Goal: Transaction & Acquisition: Purchase product/service

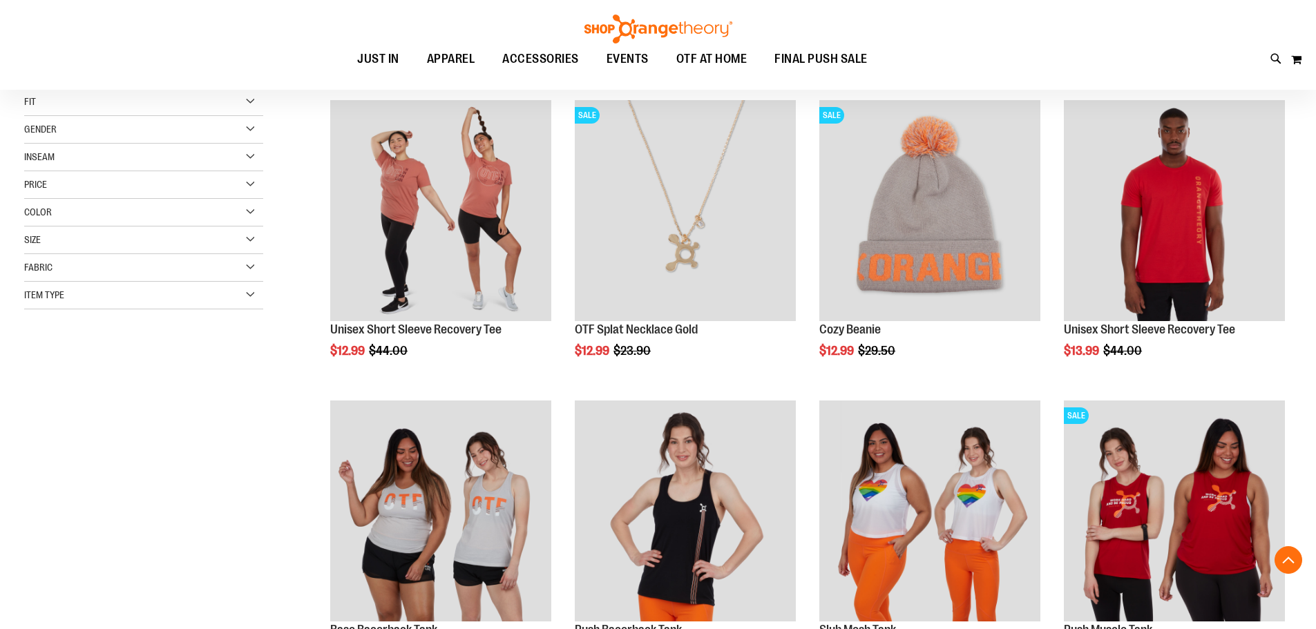
scroll to position [345, 0]
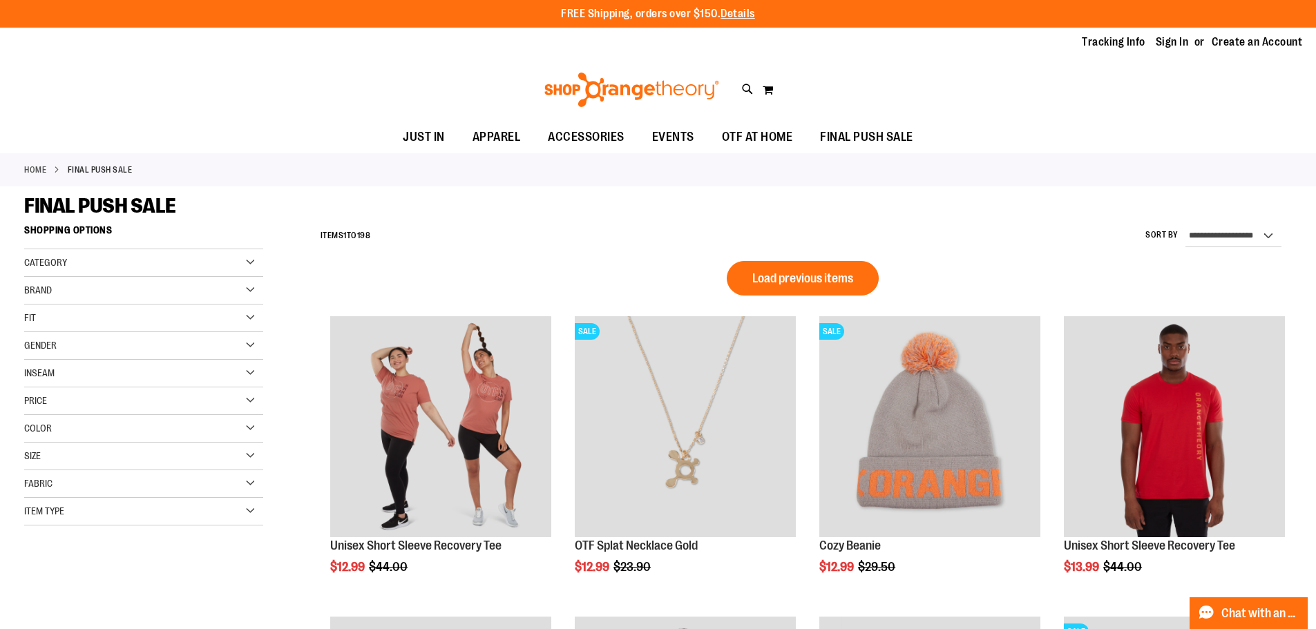
click at [552, 216] on div "FINAL PUSH SALE" at bounding box center [658, 205] width 1268 height 25
click at [751, 129] on span "OTF AT HOME" at bounding box center [757, 137] width 71 height 31
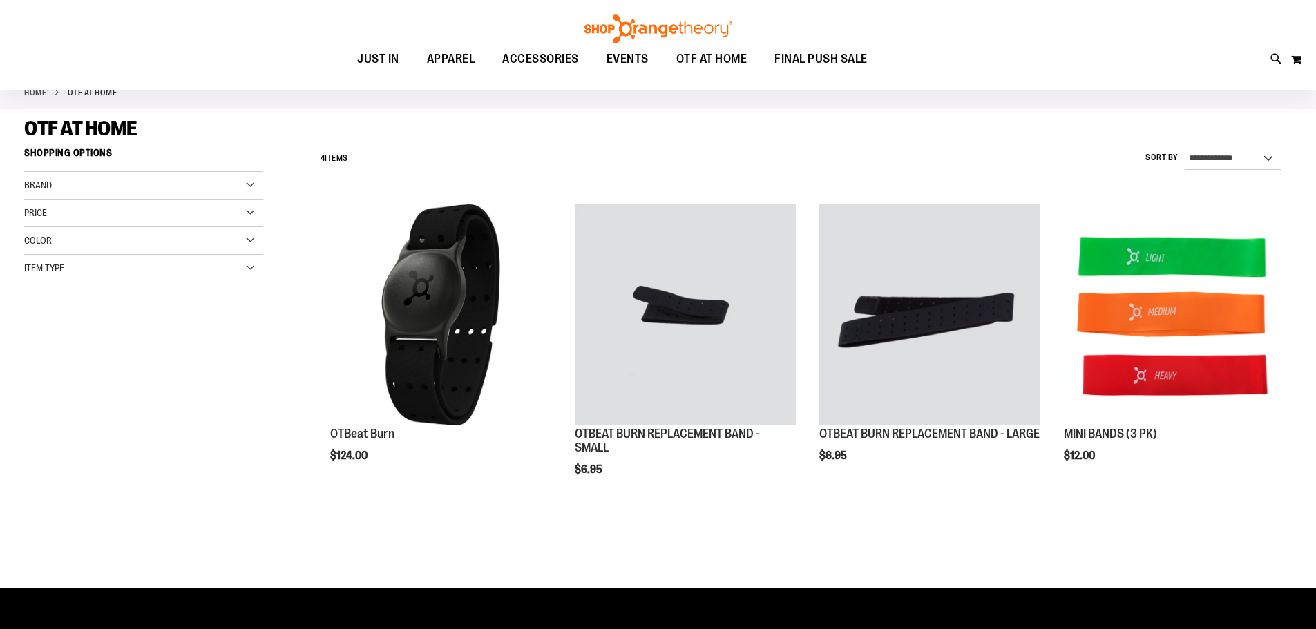
scroll to position [68, 0]
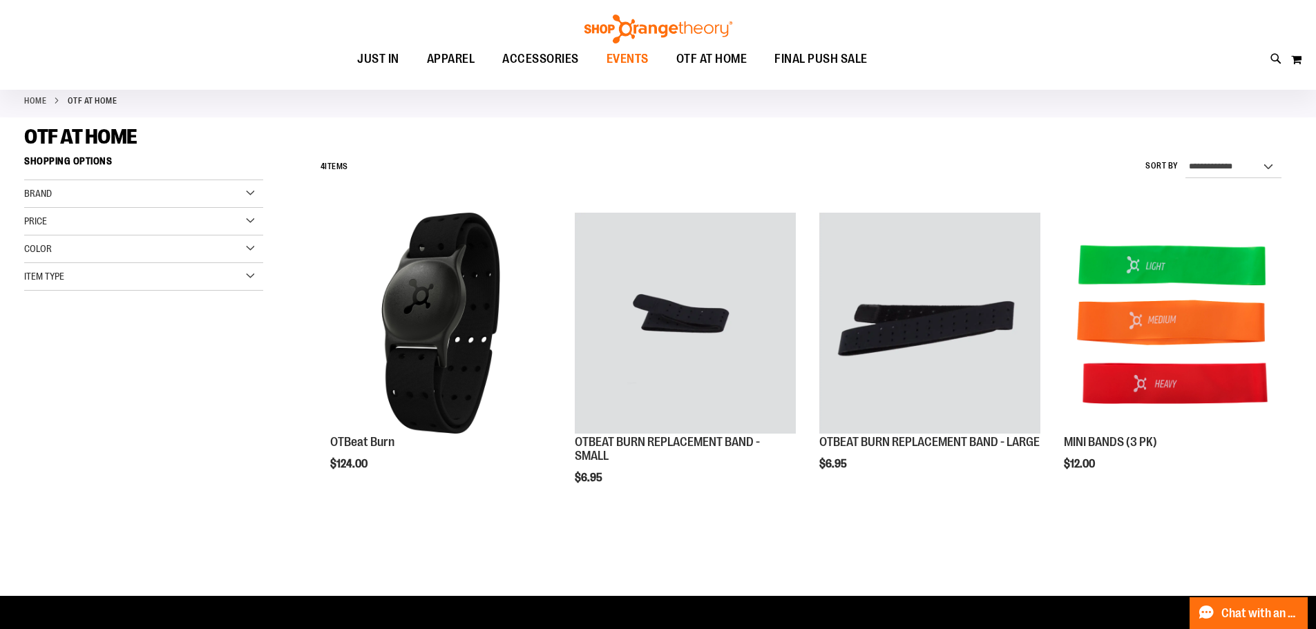
click at [647, 62] on span "EVENTS" at bounding box center [628, 59] width 42 height 31
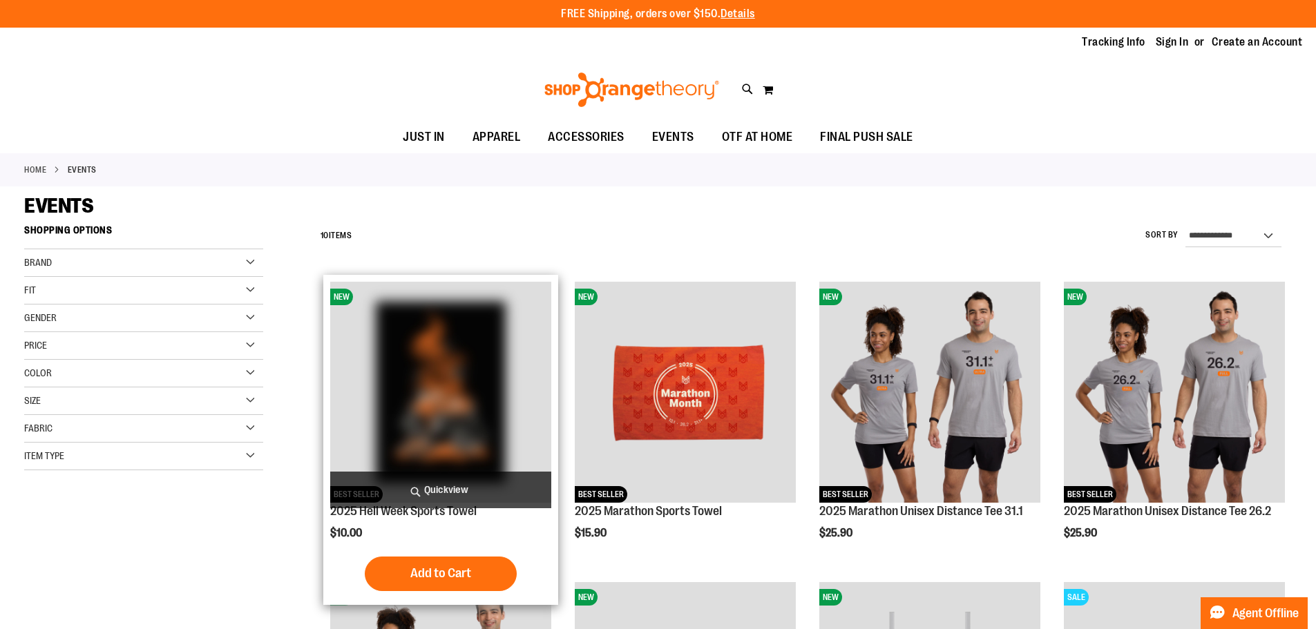
click at [421, 369] on img "product" at bounding box center [440, 392] width 221 height 221
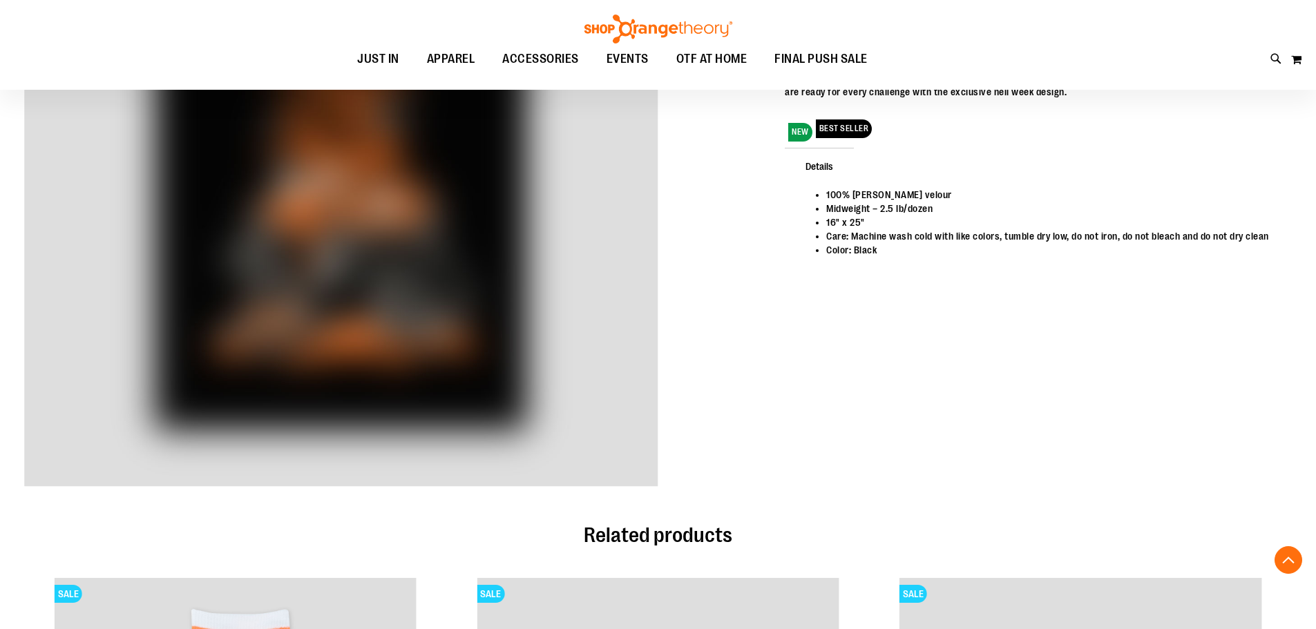
scroll to position [344, 0]
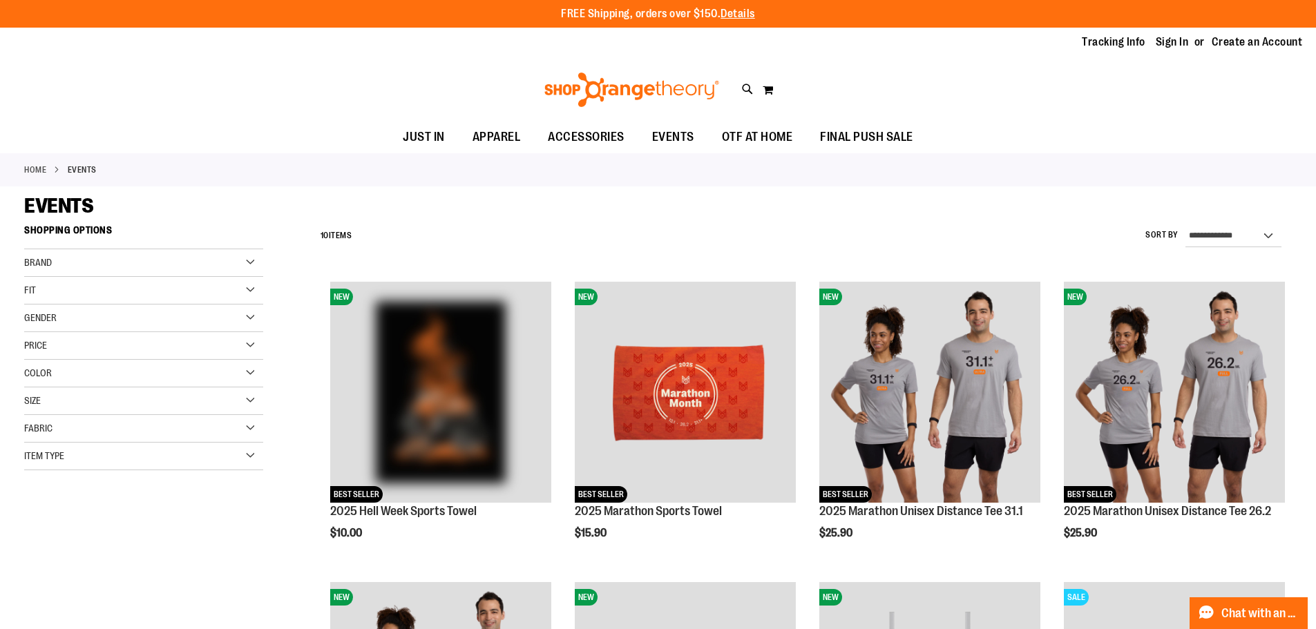
click at [991, 226] on div "**********" at bounding box center [803, 236] width 978 height 36
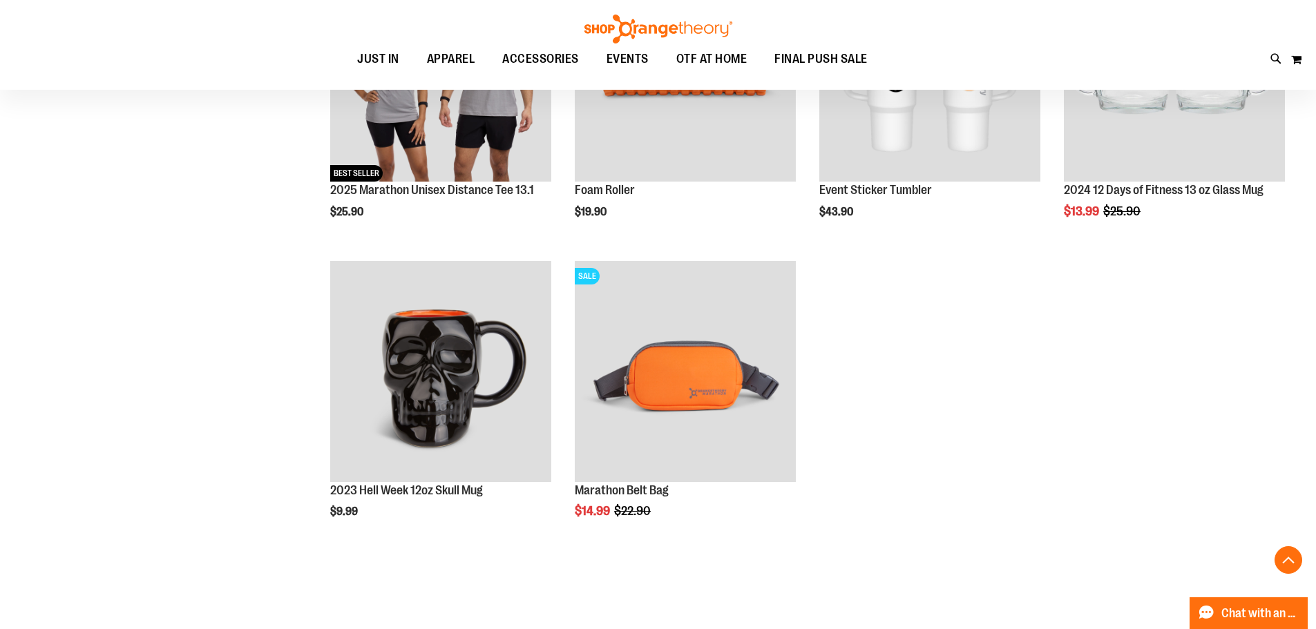
click at [1032, 456] on ol "NEW BEST SELLER 2025 Hell Week Sports Towel $10.00 [GEOGRAPHIC_DATA] Add to Car…" at bounding box center [803, 103] width 978 height 901
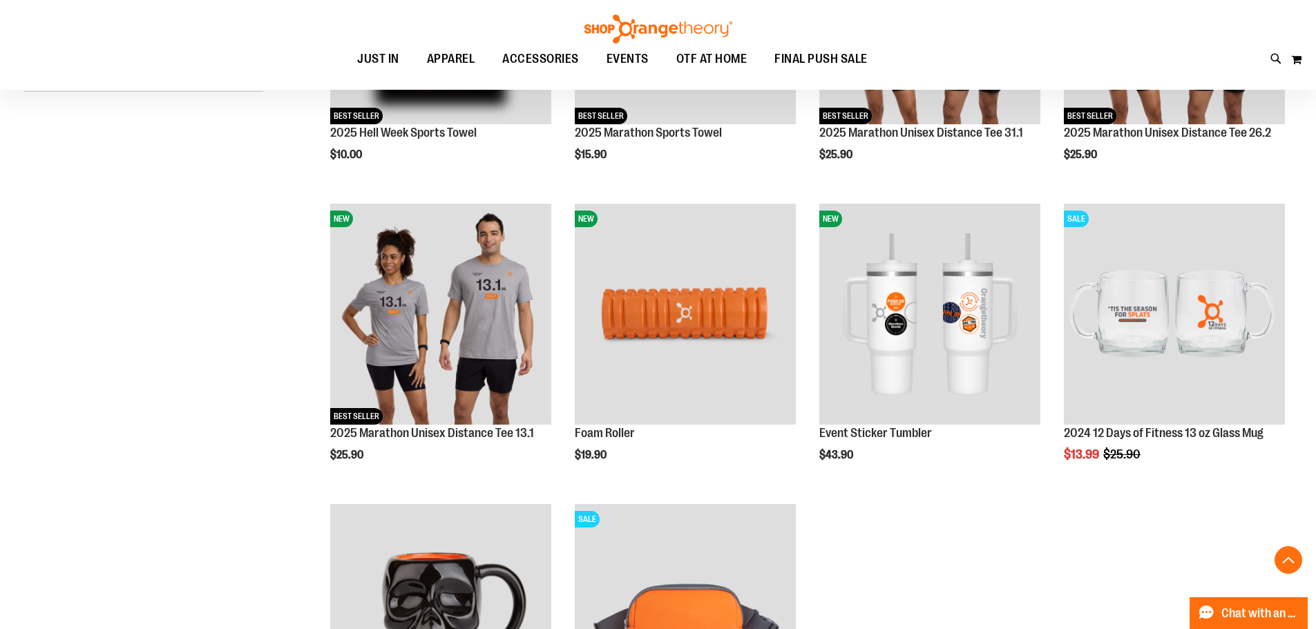
scroll to position [345, 0]
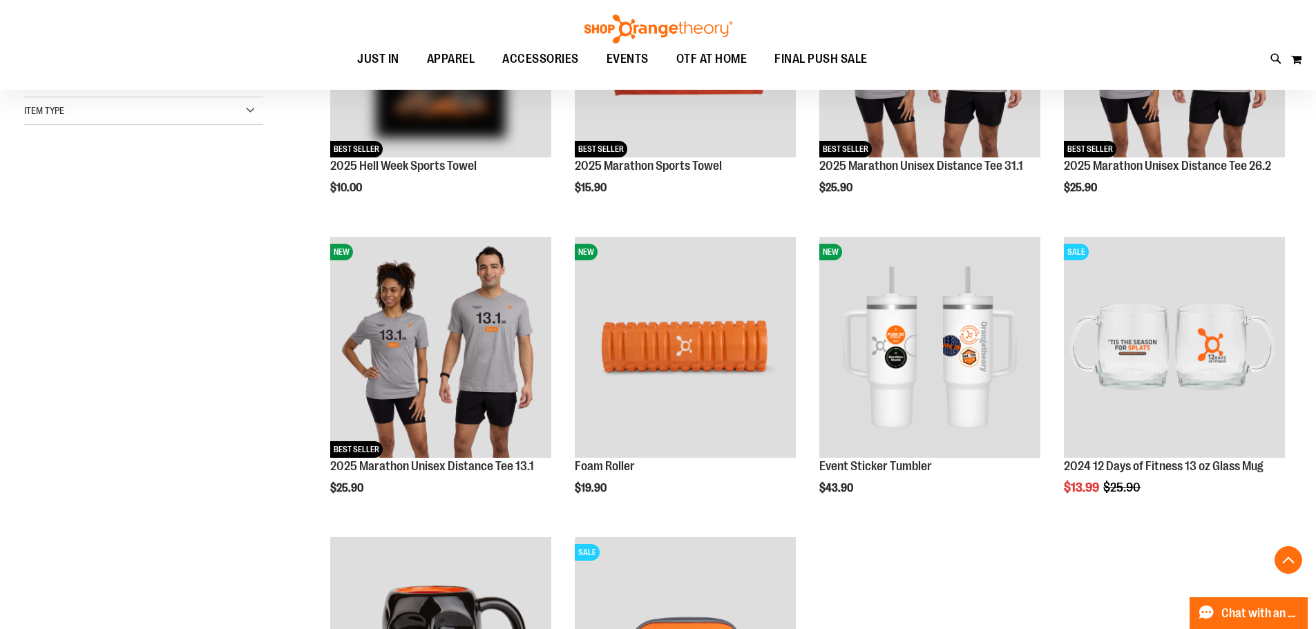
click at [1023, 609] on ol "NEW BEST SELLER 2025 Hell Week Sports Towel $10.00 Quickview Add to Cart In sto…" at bounding box center [803, 380] width 978 height 901
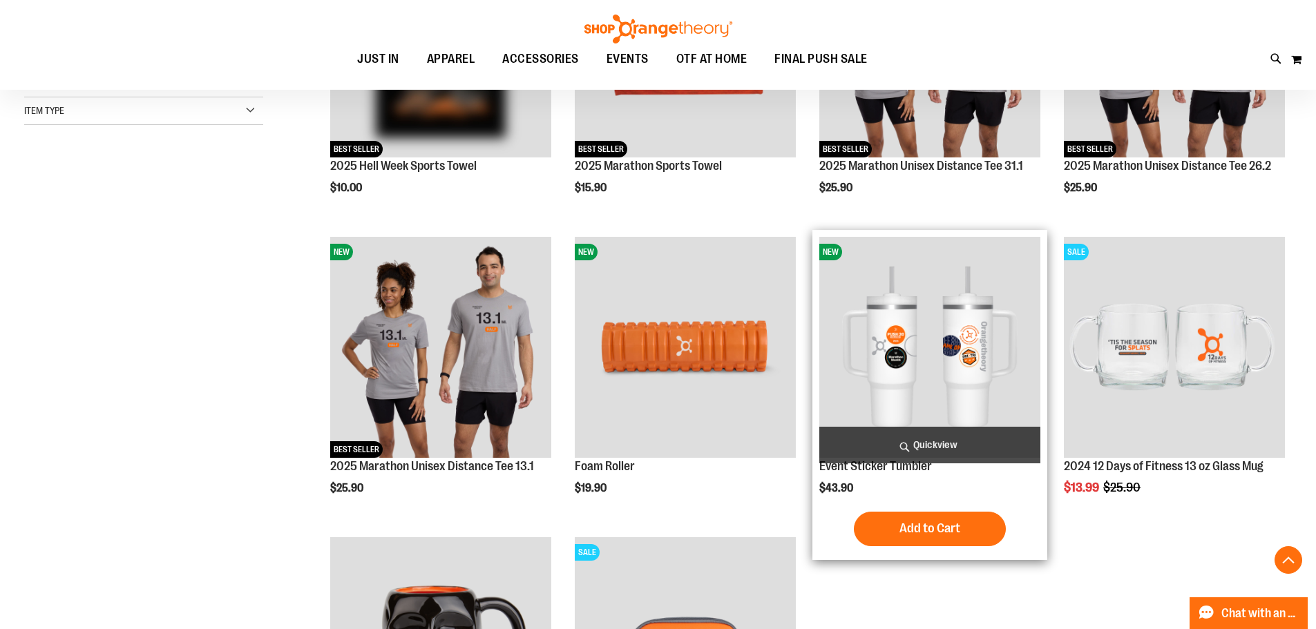
click at [989, 323] on img "product" at bounding box center [929, 347] width 221 height 221
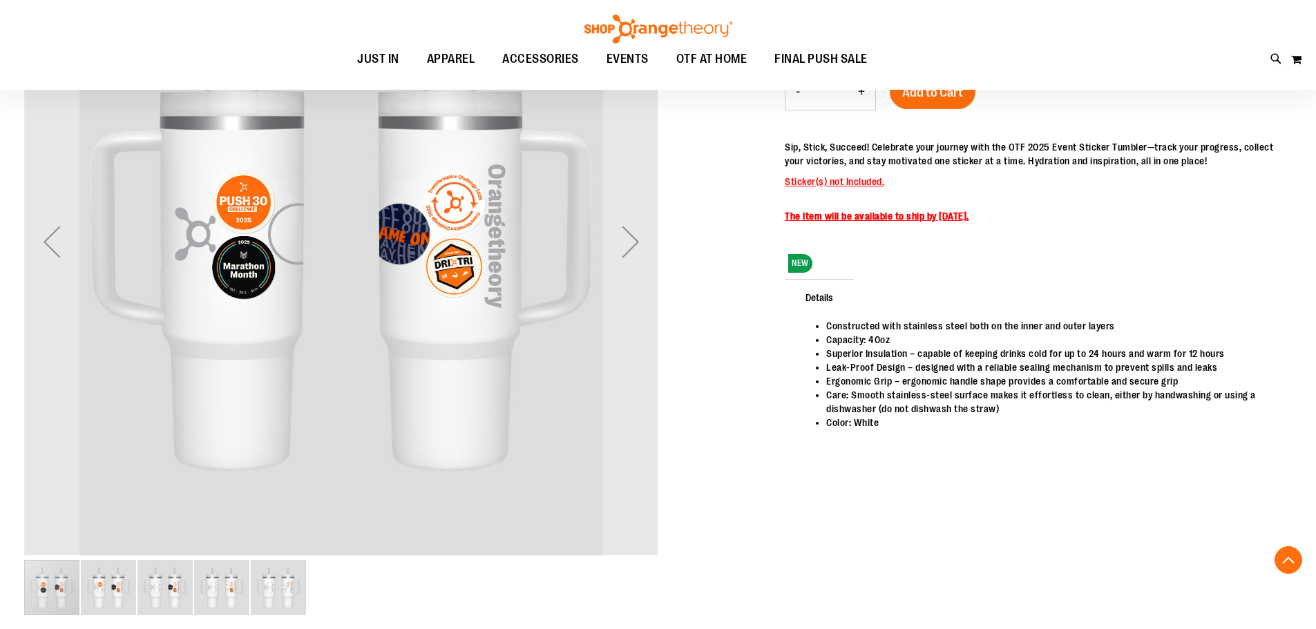
scroll to position [275, 0]
drag, startPoint x: 985, startPoint y: 345, endPoint x: 1000, endPoint y: 442, distance: 97.8
click at [1000, 442] on div "Constructed with stainless steel both on the inner and outer layers Capacity: 4…" at bounding box center [1038, 391] width 507 height 142
click at [1076, 352] on li "Superior Insulation – capable of keeping drinks cold for up to 24 hours and war…" at bounding box center [1052, 355] width 452 height 14
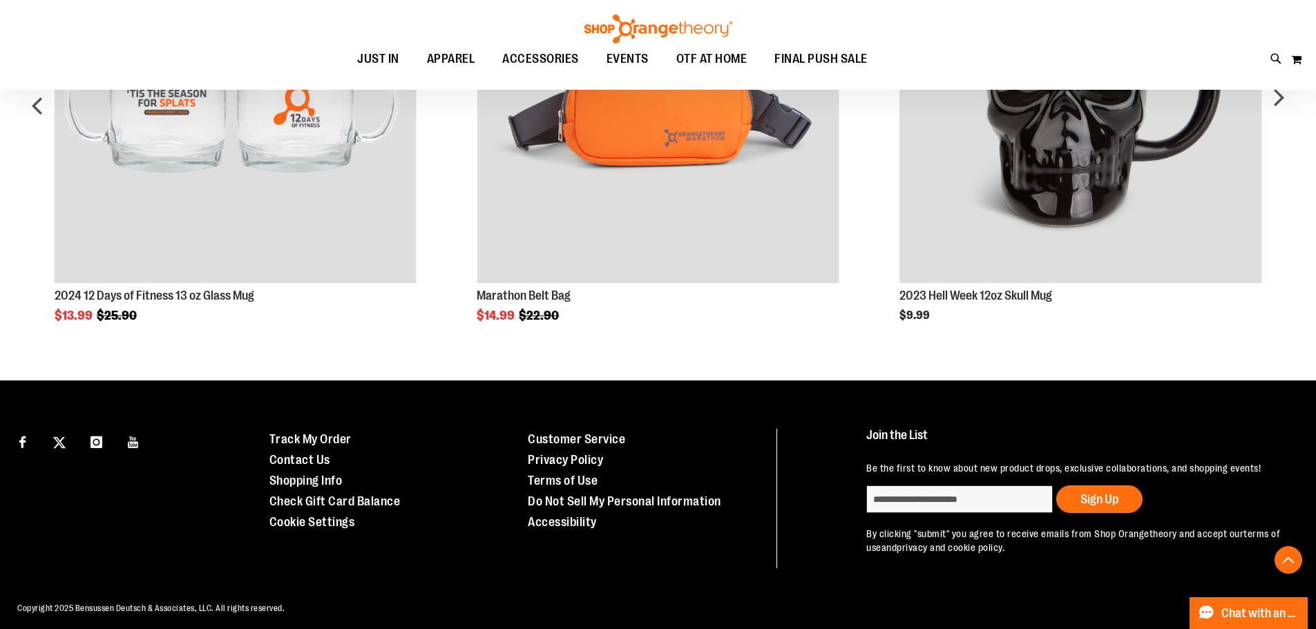
scroll to position [1083, 0]
